Goal: Information Seeking & Learning: Learn about a topic

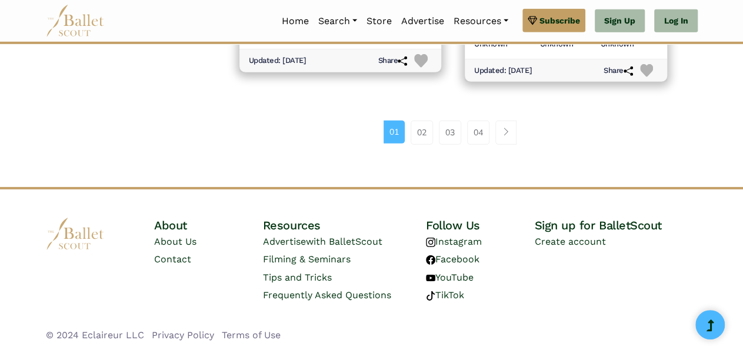
scroll to position [1689, 0]
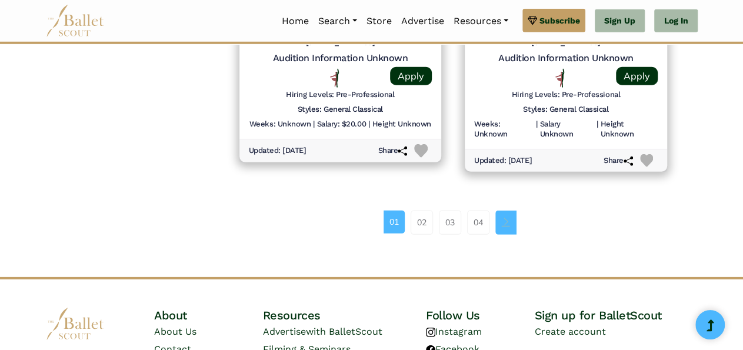
click at [509, 224] on link "Page navigation example" at bounding box center [506, 223] width 21 height 24
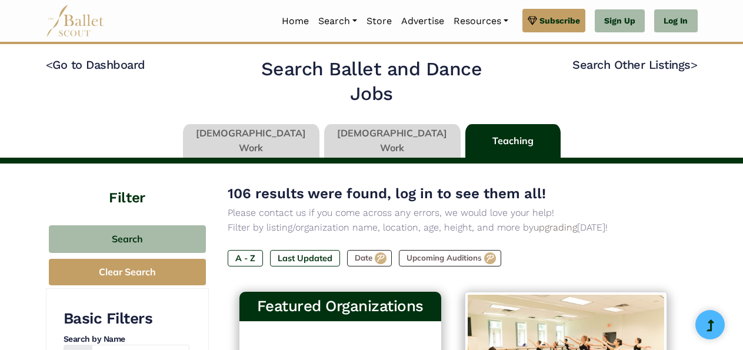
scroll to position [1779, 0]
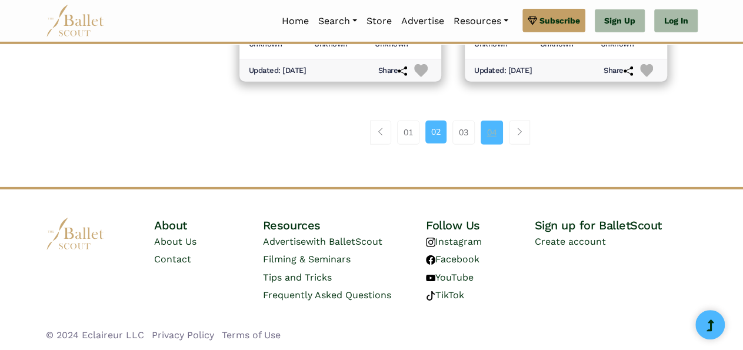
click at [495, 131] on link "04" at bounding box center [492, 133] width 22 height 24
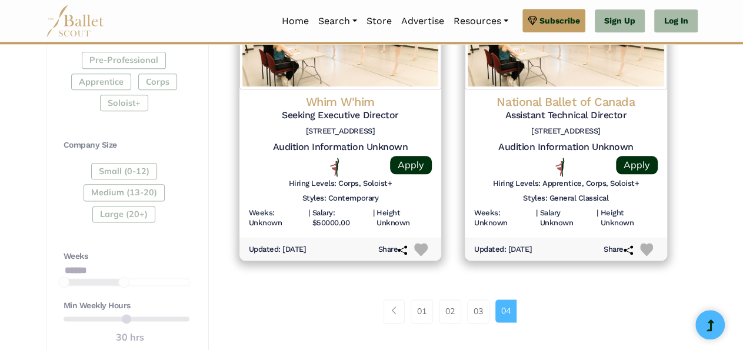
scroll to position [657, 0]
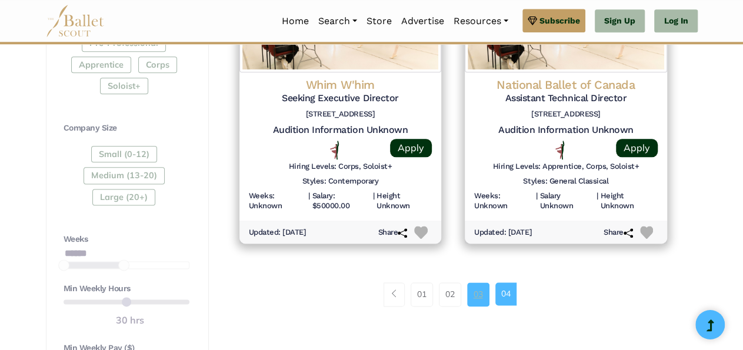
click at [479, 290] on link "03" at bounding box center [478, 295] width 22 height 24
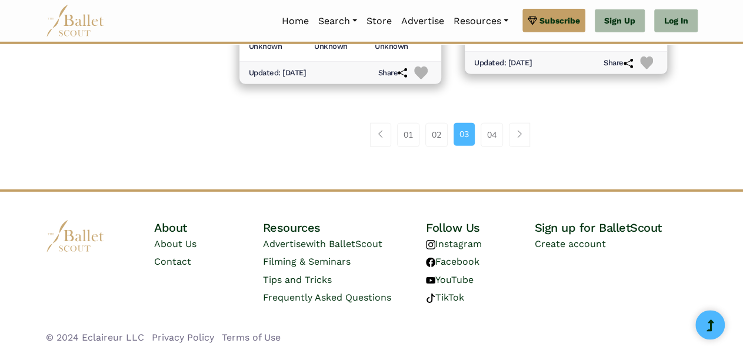
scroll to position [1789, 0]
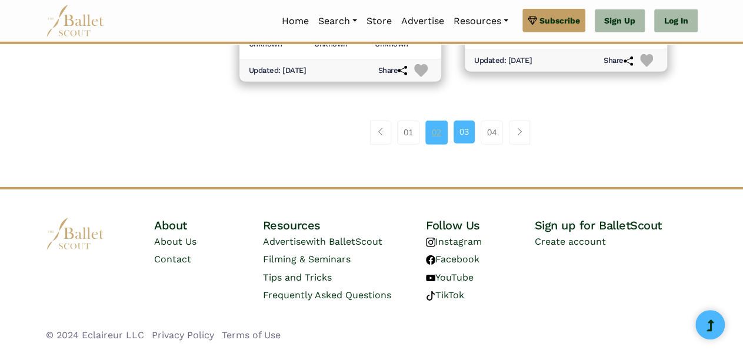
click at [441, 131] on link "02" at bounding box center [437, 133] width 22 height 24
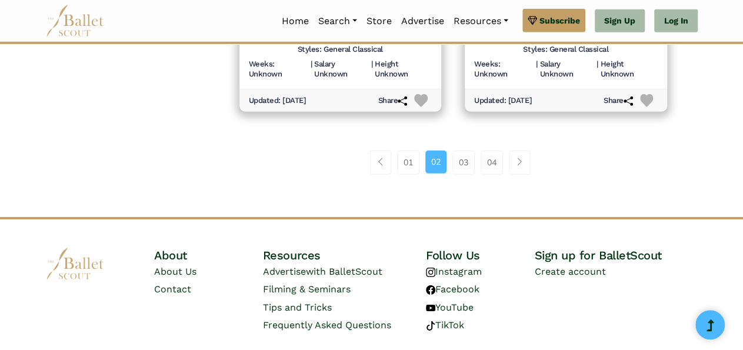
scroll to position [1779, 0]
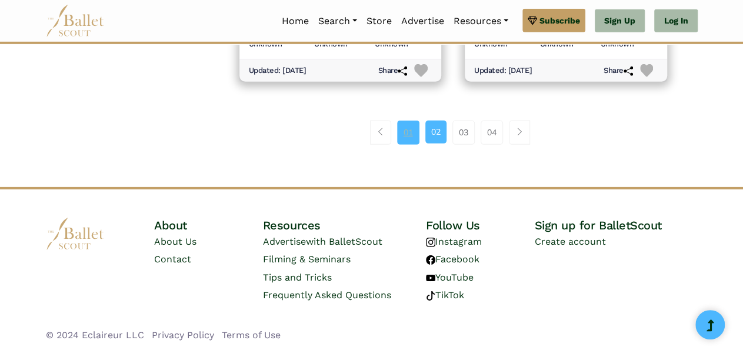
click at [406, 129] on link "01" at bounding box center [408, 133] width 22 height 24
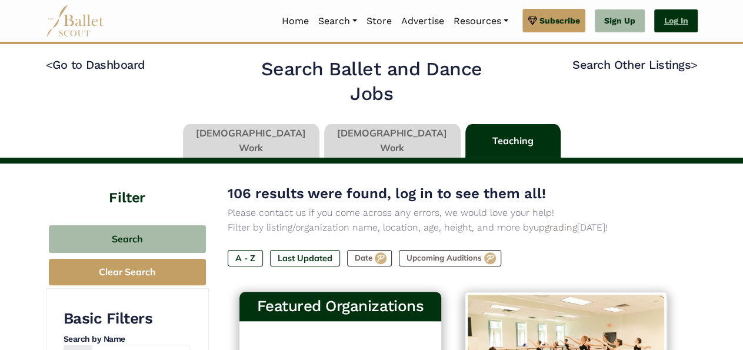
click at [673, 21] on link "Log In" at bounding box center [675, 21] width 43 height 24
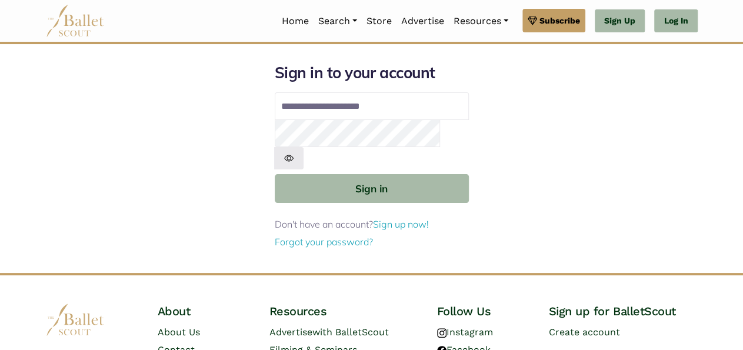
type input "**********"
click at [304, 147] on img at bounding box center [288, 158] width 29 height 22
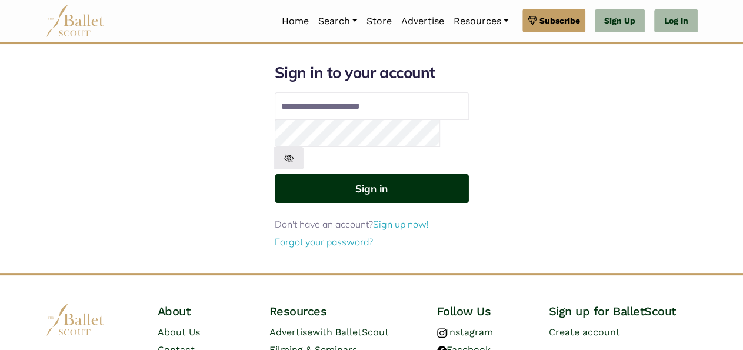
click at [376, 174] on button "Sign in" at bounding box center [372, 188] width 194 height 29
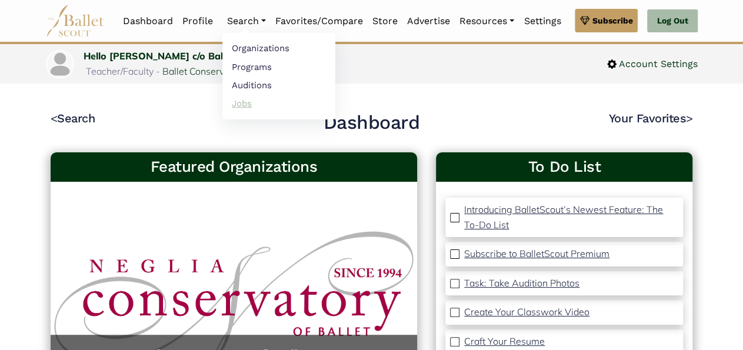
click at [242, 105] on link "Jobs" at bounding box center [278, 103] width 113 height 18
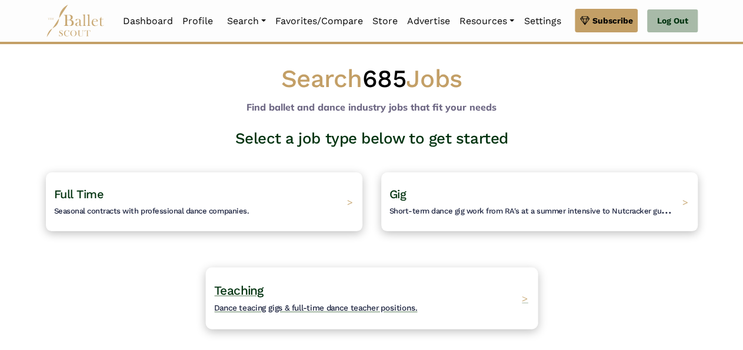
click at [251, 285] on span "Teaching" at bounding box center [238, 290] width 49 height 15
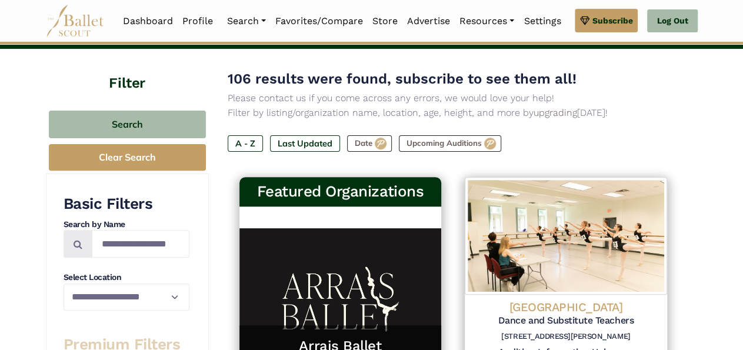
scroll to position [109, 0]
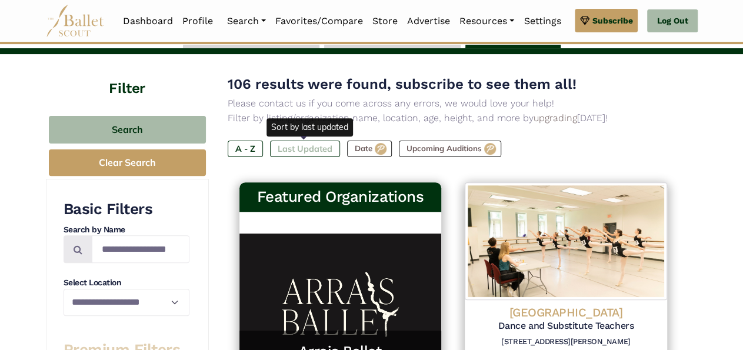
click at [315, 148] on label "Last Updated" at bounding box center [305, 149] width 70 height 16
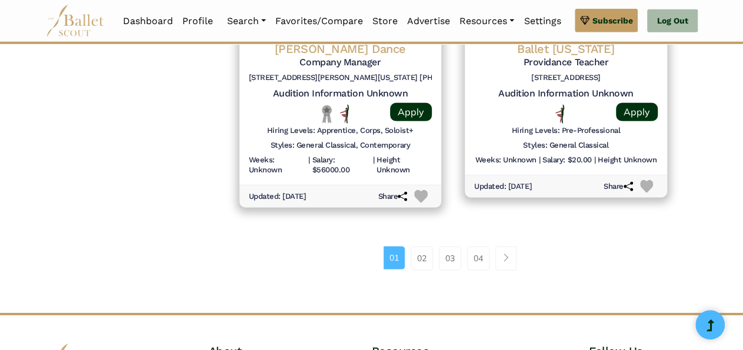
scroll to position [1676, 0]
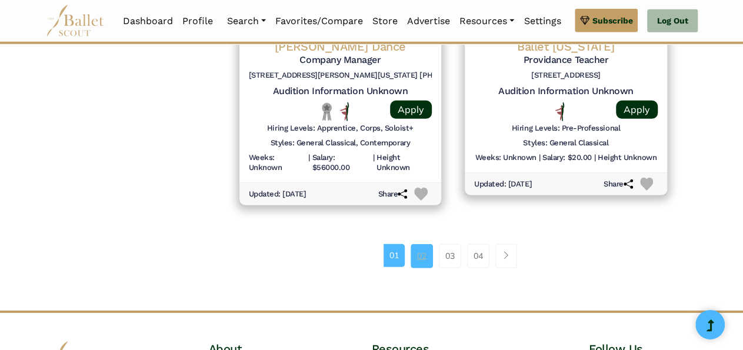
click at [420, 250] on link "02" at bounding box center [422, 256] width 22 height 24
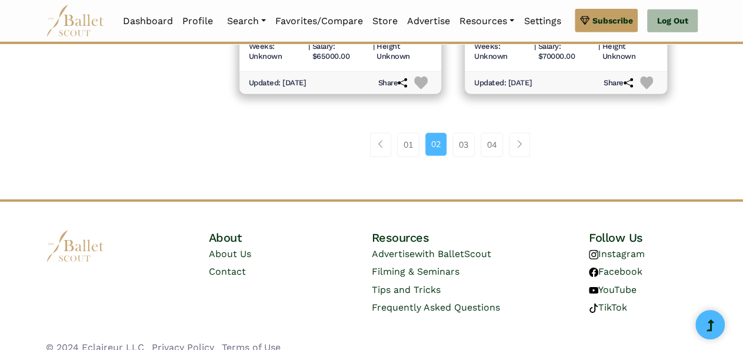
scroll to position [1789, 0]
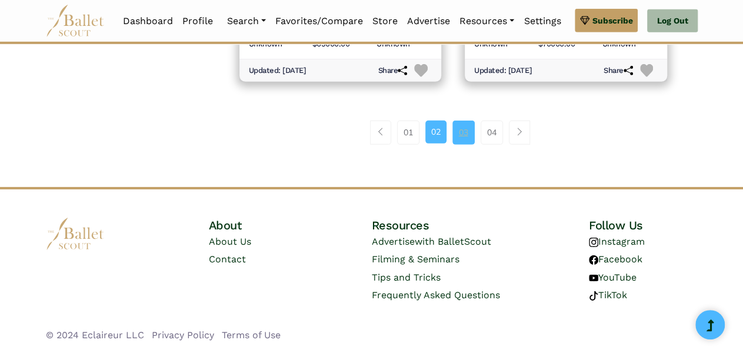
click at [460, 132] on link "03" at bounding box center [464, 133] width 22 height 24
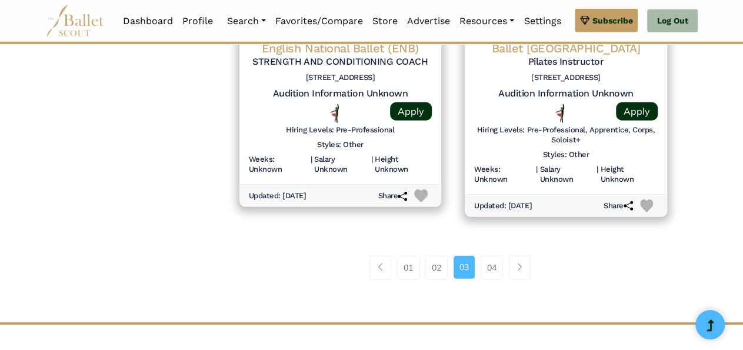
scroll to position [1641, 0]
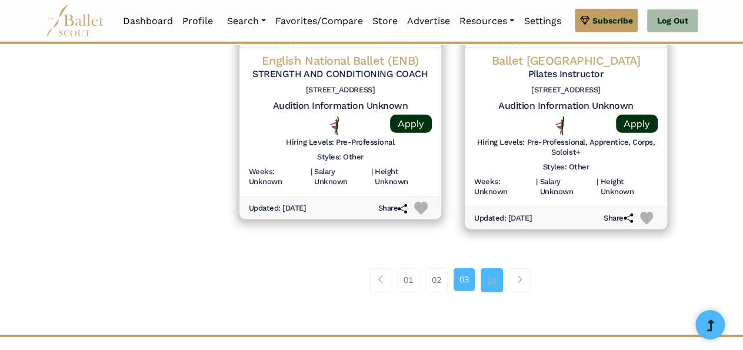
click at [488, 283] on link "04" at bounding box center [492, 280] width 22 height 24
